Goal: Task Accomplishment & Management: Use online tool/utility

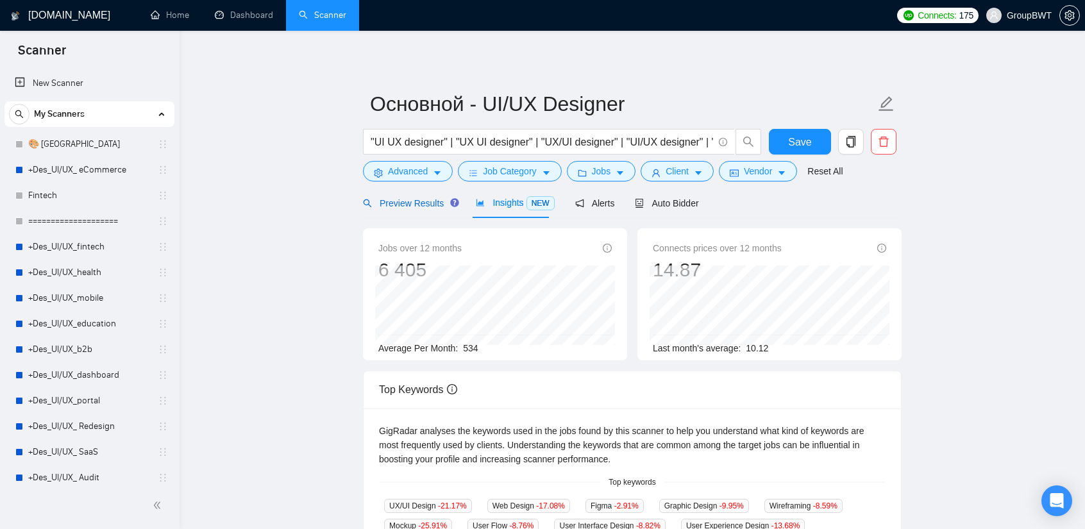
click at [406, 200] on span "Preview Results" at bounding box center [409, 203] width 92 height 10
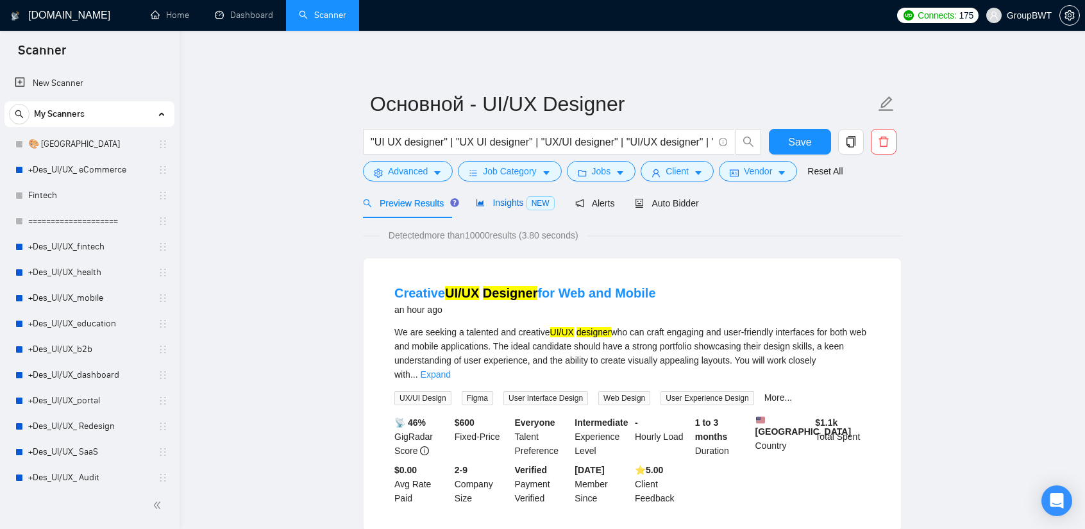
click at [505, 202] on span "Insights NEW" at bounding box center [515, 202] width 78 height 10
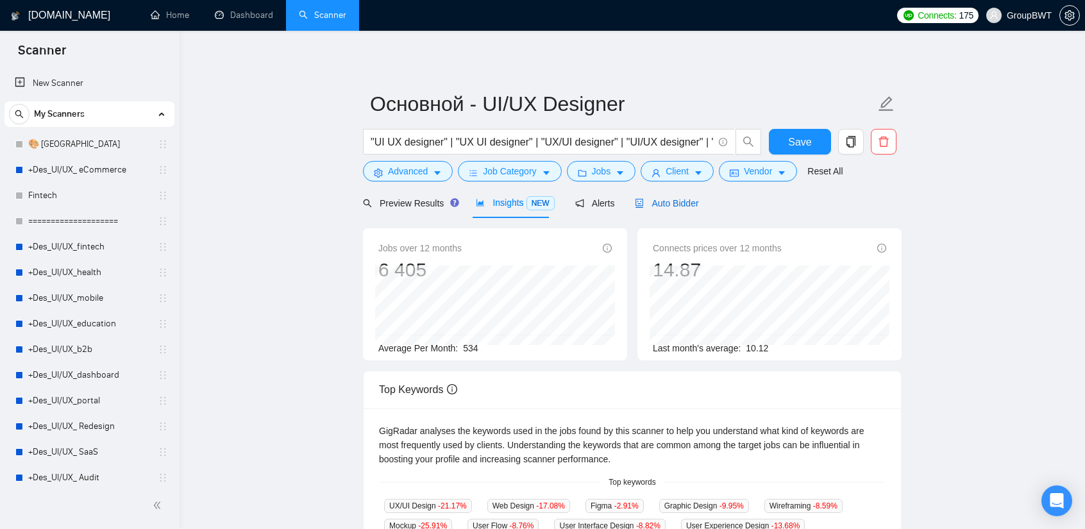
click at [660, 199] on span "Auto Bidder" at bounding box center [666, 203] width 63 height 10
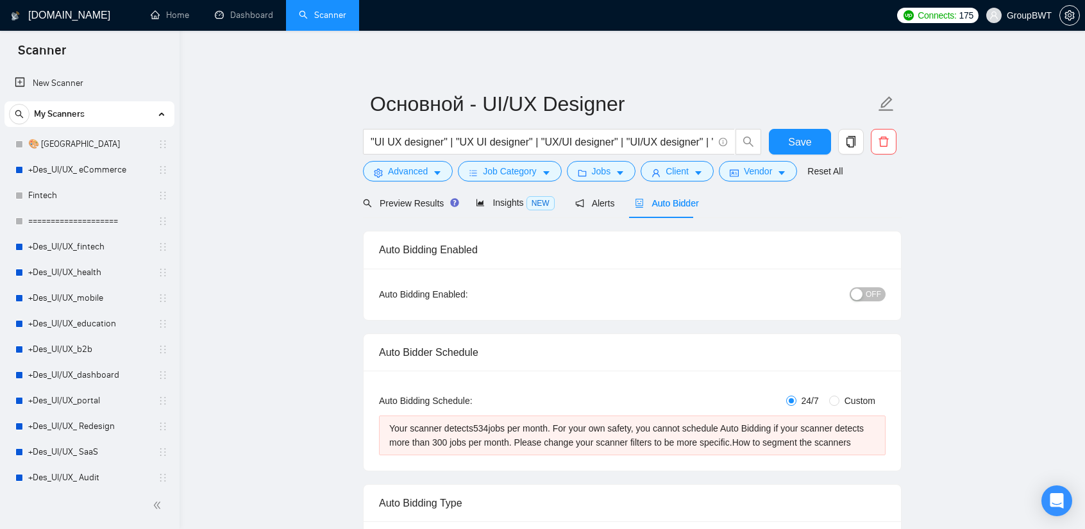
click at [619, 428] on div "Your scanner detects 534 jobs per month. For your own safety, you cannot schedu…" at bounding box center [632, 435] width 486 height 28
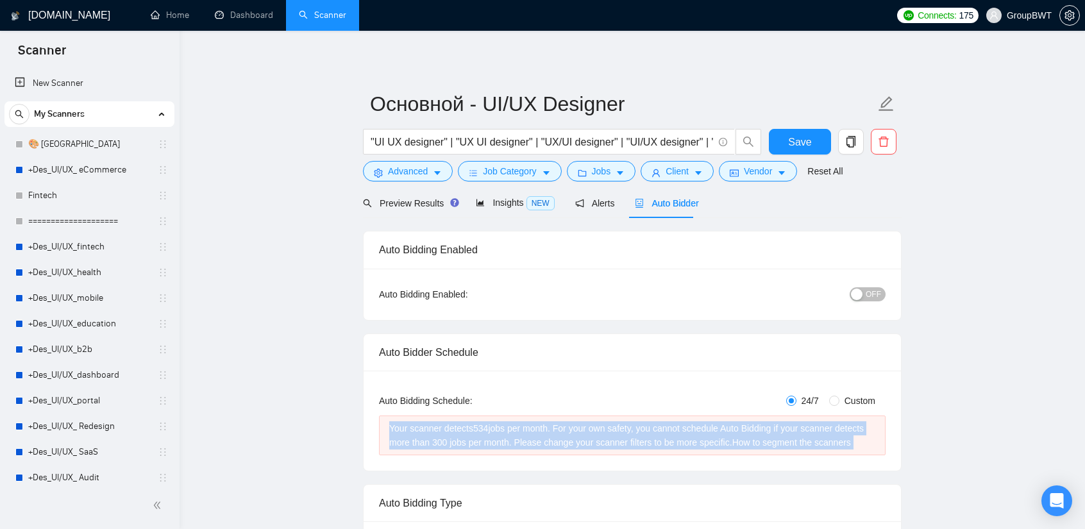
click at [619, 428] on div "Your scanner detects 534 jobs per month. For your own safety, you cannot schedu…" at bounding box center [632, 435] width 486 height 28
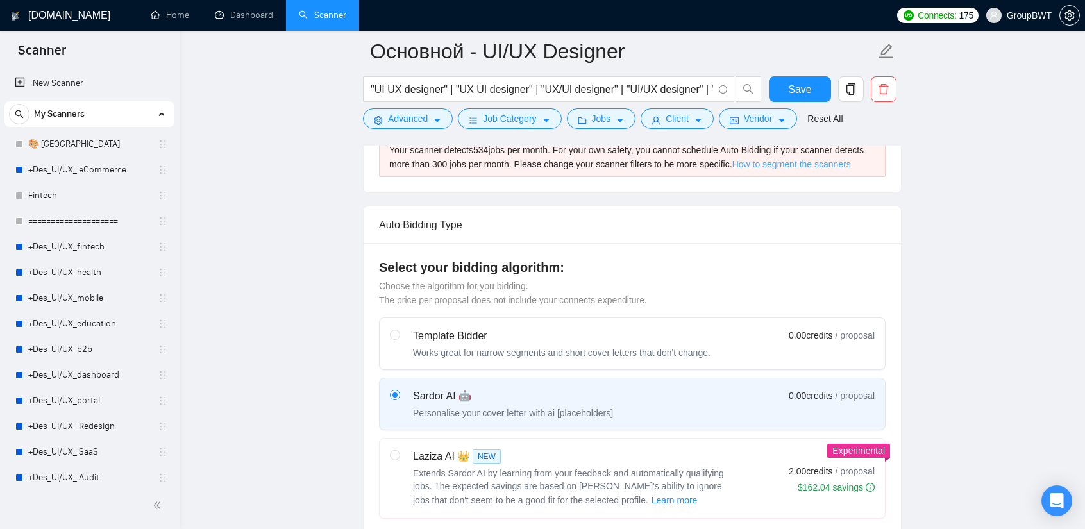
scroll to position [321, 0]
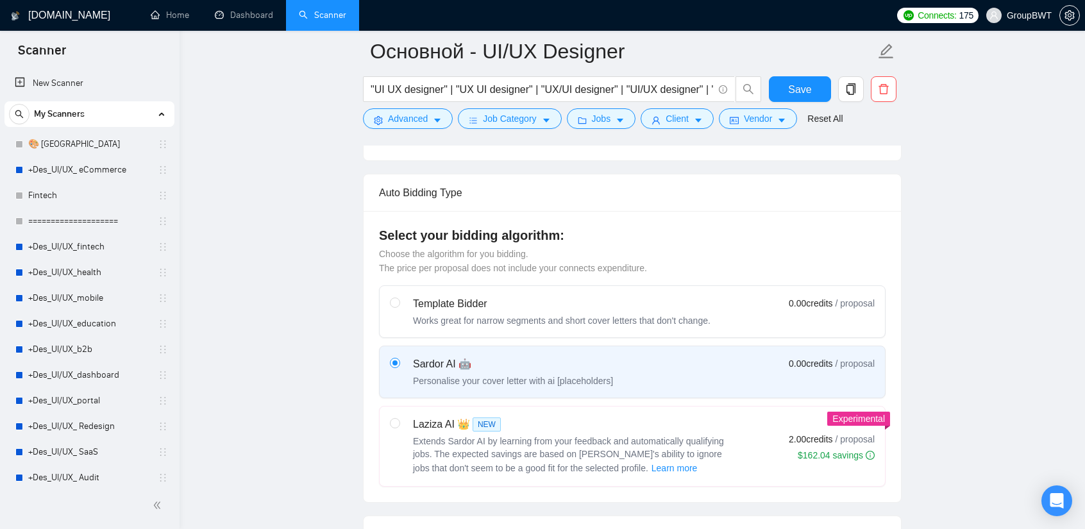
click at [490, 311] on div "Template Bidder Works great for narrow segments and short cover letters that do…" at bounding box center [561, 311] width 297 height 31
click at [399, 306] on input "radio" at bounding box center [394, 301] width 9 height 9
radio input "true"
radio input "false"
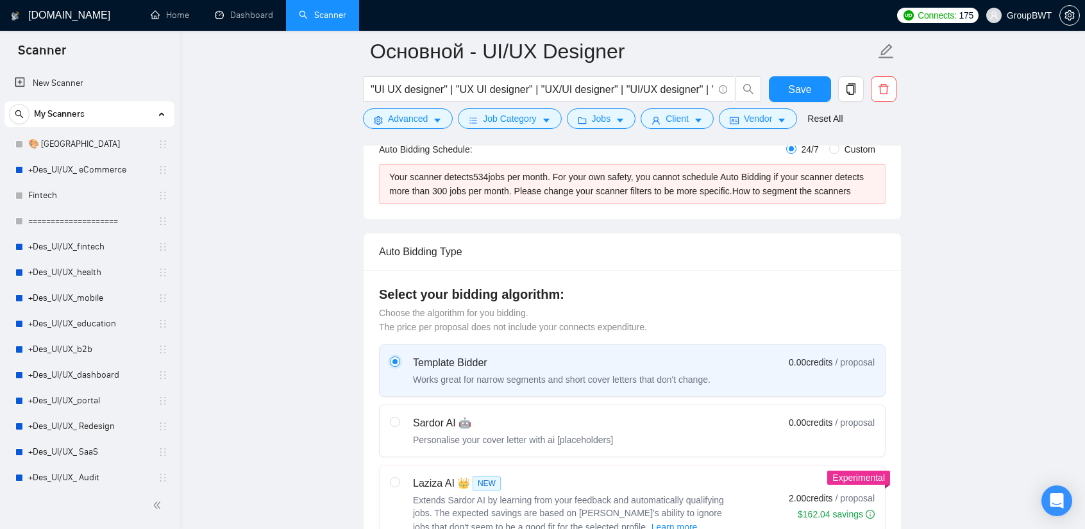
scroll to position [256, 0]
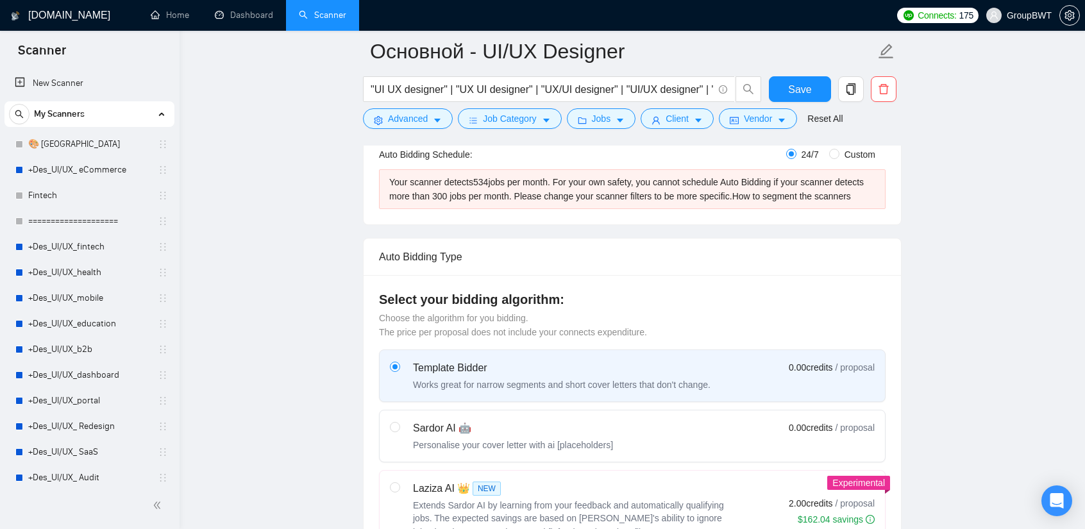
click at [512, 412] on label "Sardor AI 🤖 Personalise your cover letter with ai [placeholders] 0.00 credits /…" at bounding box center [632, 435] width 505 height 51
click at [399, 422] on input "radio" at bounding box center [394, 426] width 9 height 9
radio input "true"
radio input "false"
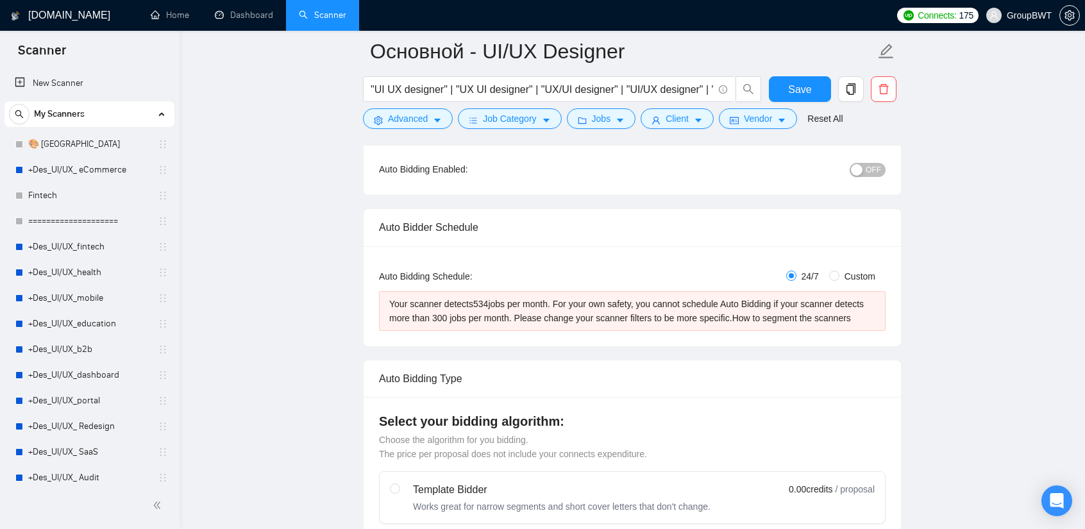
scroll to position [128, 0]
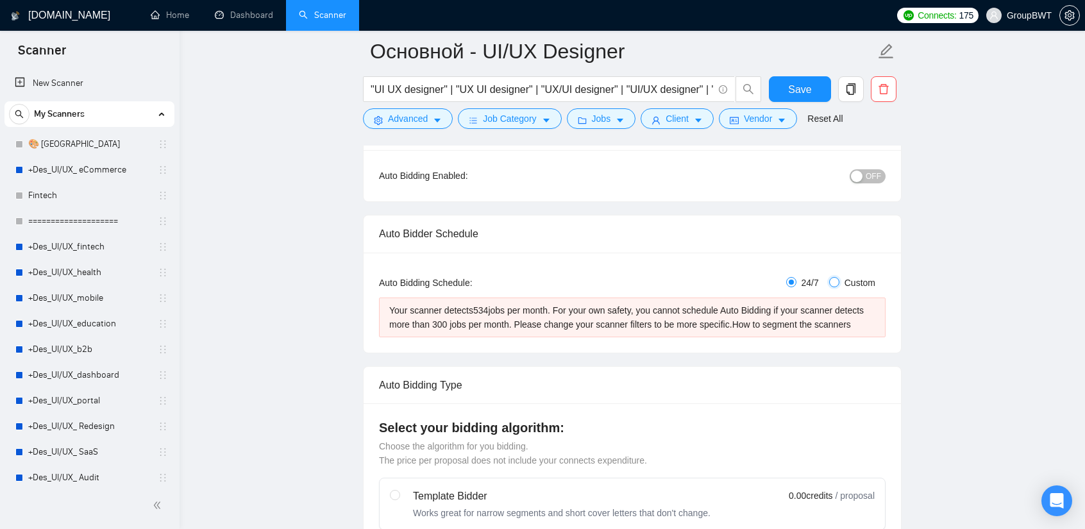
click at [835, 277] on input "Custom" at bounding box center [834, 282] width 10 height 10
radio input "true"
radio input "false"
checkbox input "true"
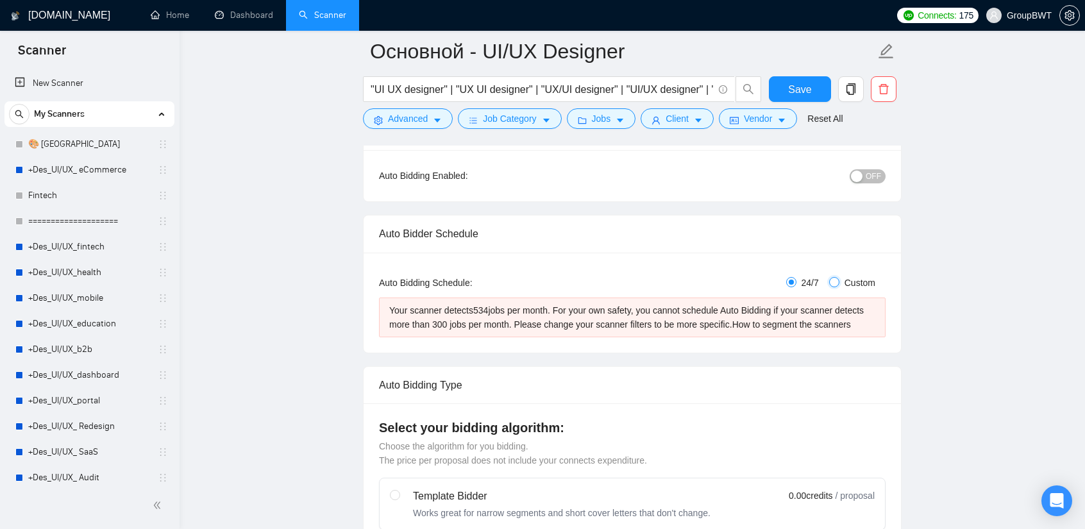
checkbox input "true"
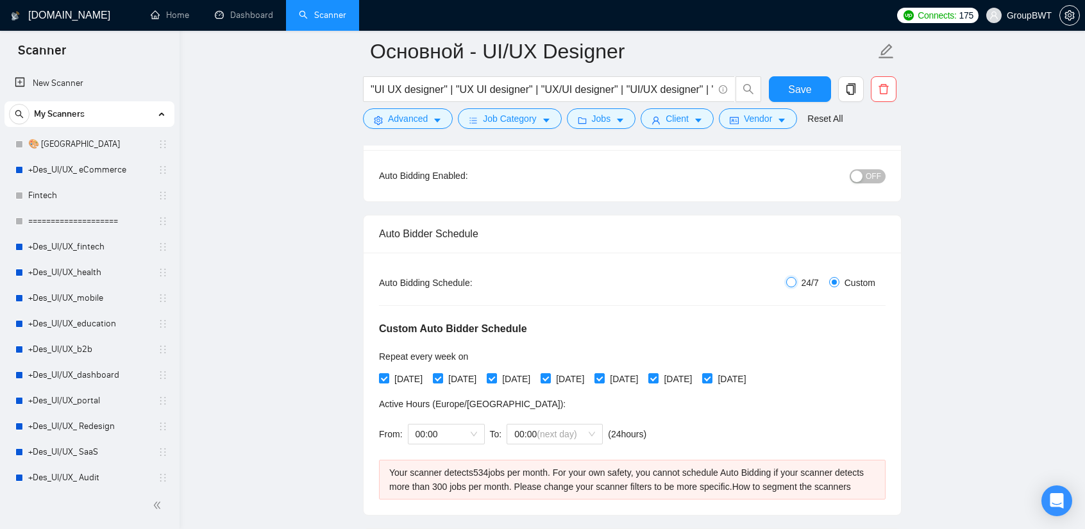
click at [794, 285] on input "24/7" at bounding box center [791, 282] width 10 height 10
radio input "true"
radio input "false"
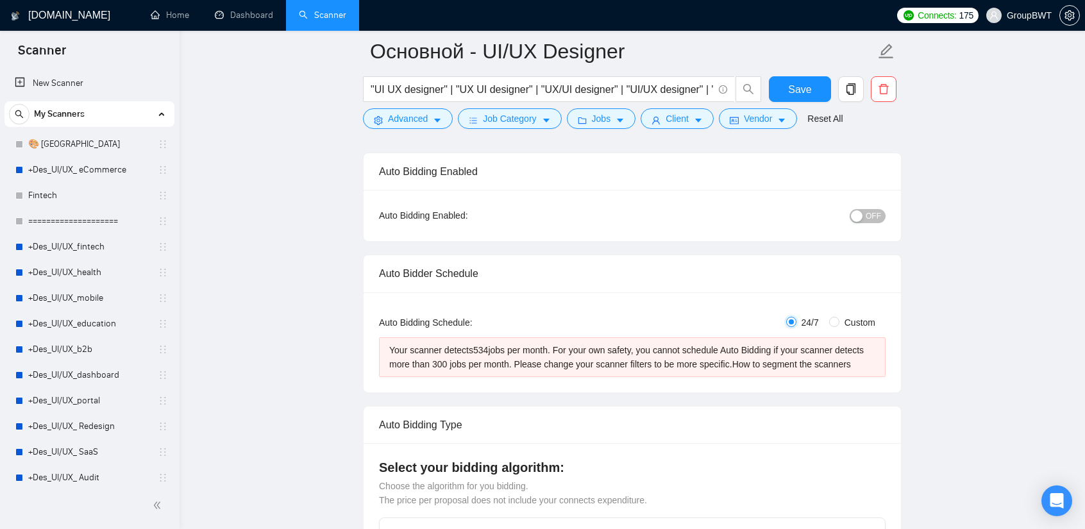
scroll to position [0, 0]
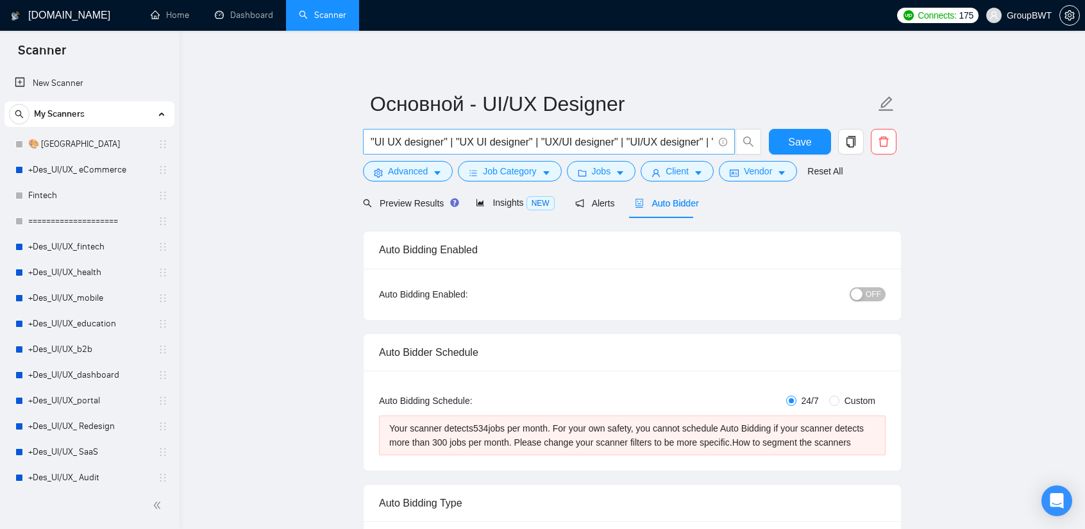
click at [642, 138] on input ""UI UX designer" | "UX UI designer" | "UX/UI designer" | "UI/UX designer" | "UI…" at bounding box center [542, 142] width 342 height 16
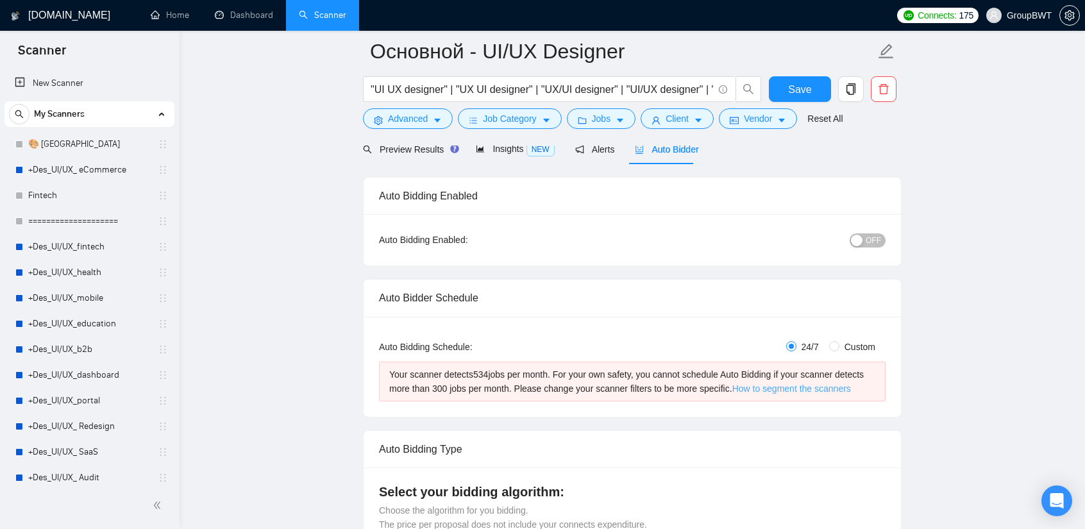
click at [755, 388] on link "How to segment the scanners" at bounding box center [791, 388] width 119 height 10
